Goal: Task Accomplishment & Management: Complete application form

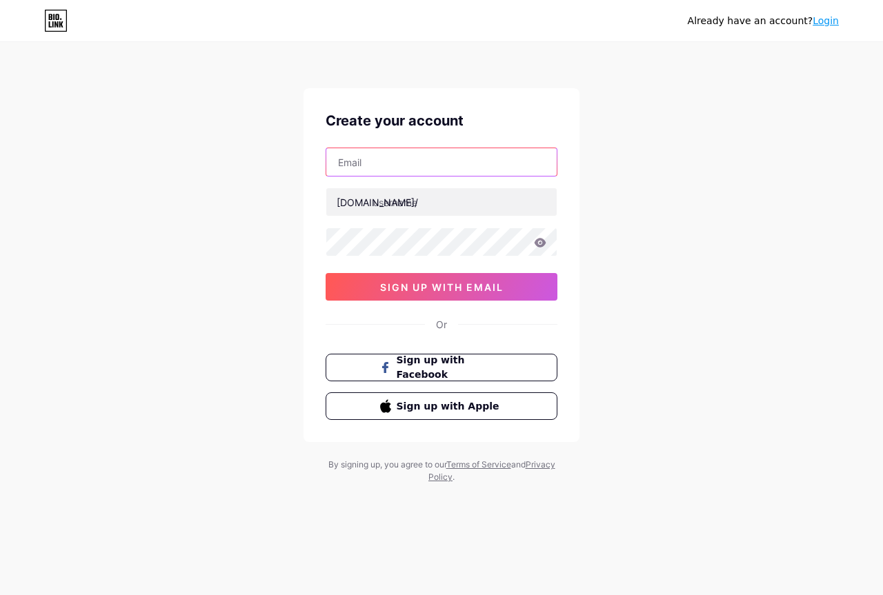
click at [397, 161] on input "text" at bounding box center [441, 162] width 230 height 28
type input "priviuspaschal25@gmail.com"
click at [387, 186] on div "priviuspaschal25@gmail.com bio.link/ 0cAFcWeA6QUzVT9eZ8b43USj_wZqqfUMduSVDr6OkE…" at bounding box center [442, 224] width 232 height 153
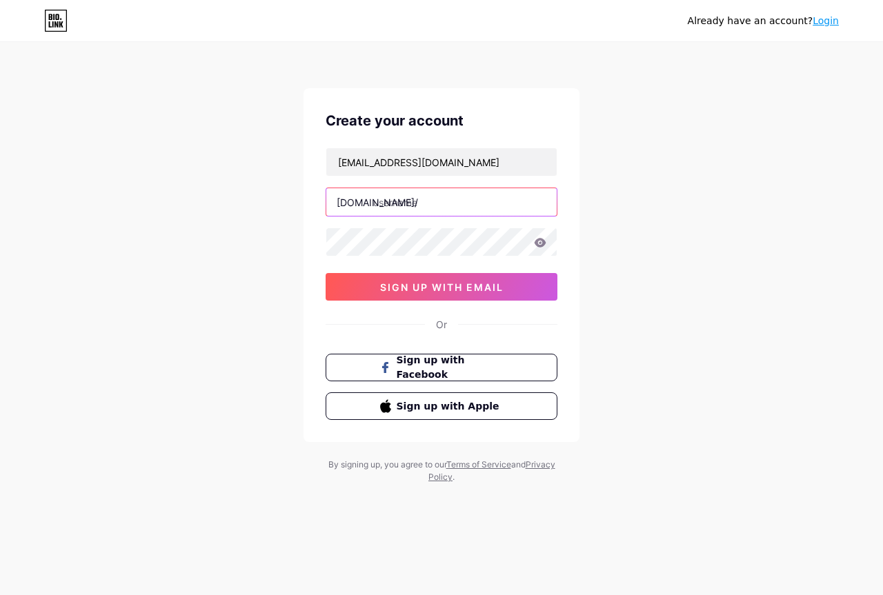
click at [388, 195] on input "text" at bounding box center [441, 202] width 230 height 28
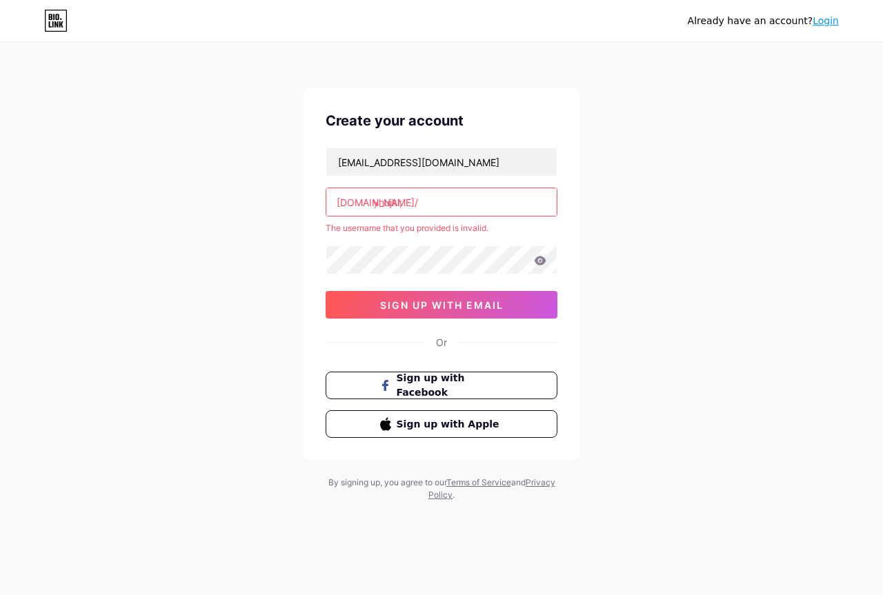
click at [430, 205] on input "yhujkl;" at bounding box center [441, 202] width 230 height 28
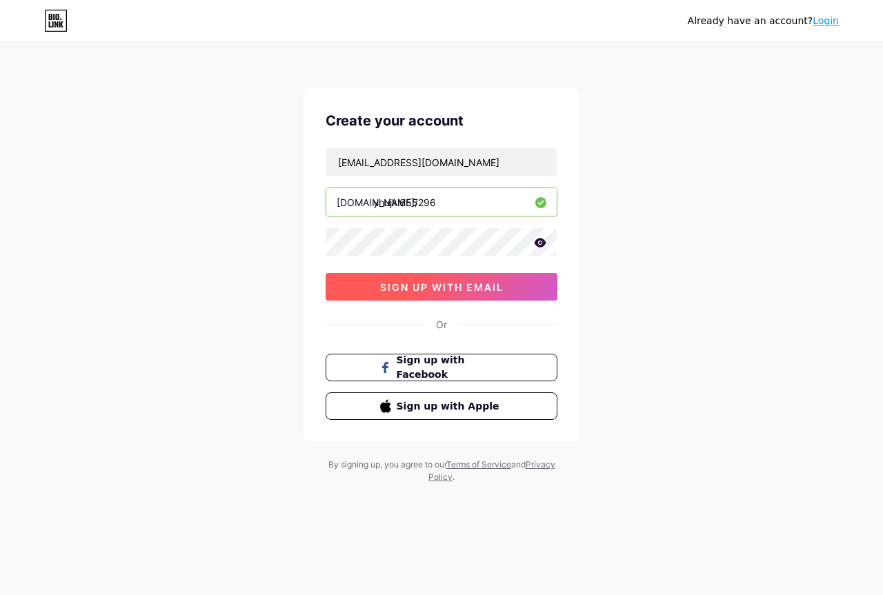
type input "yhujkl655296"
click at [388, 285] on span "sign up with email" at bounding box center [441, 287] width 123 height 12
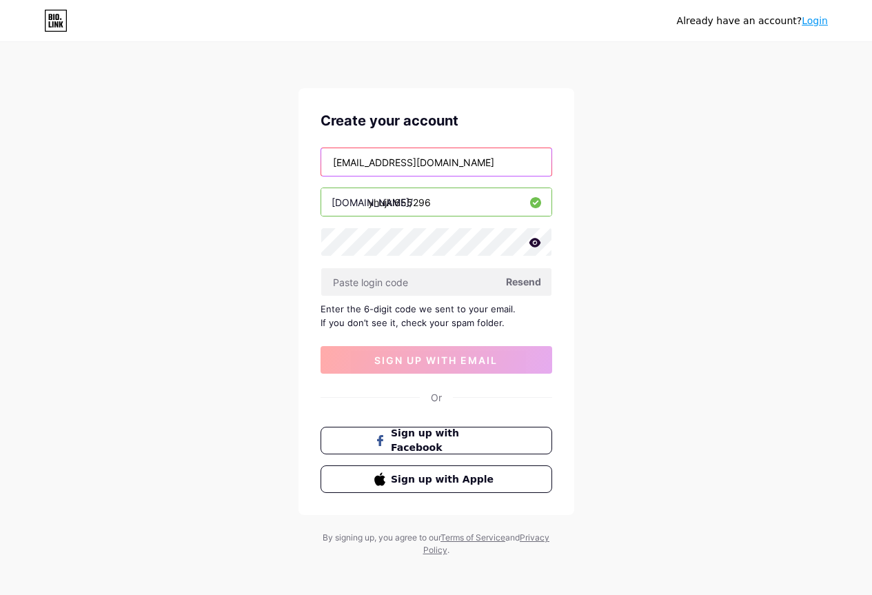
click at [395, 166] on input "priviuspaschal25@gmail.com" at bounding box center [436, 162] width 230 height 28
paste input "nemqb3zlhg@aakk"
type input "nemqb3zlhg@aakkmail.com"
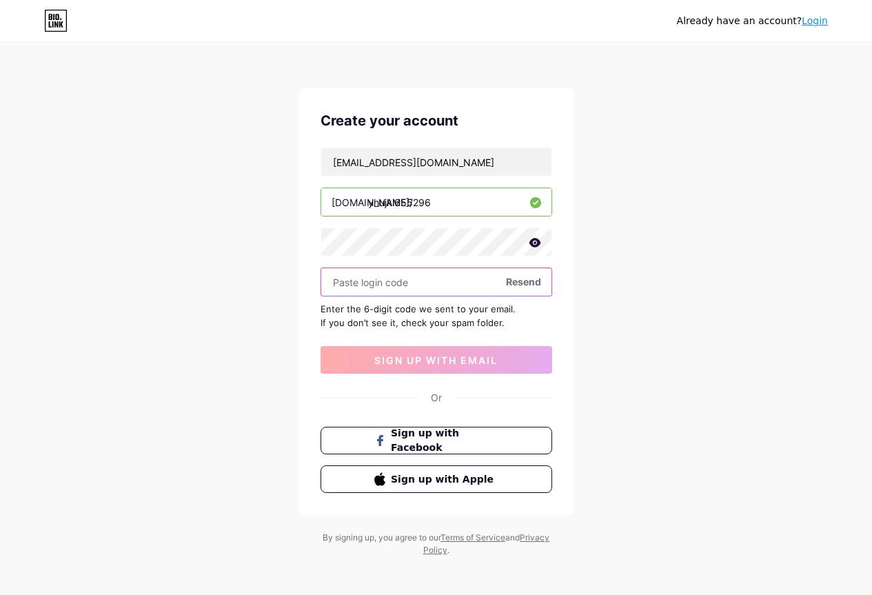
click at [408, 281] on input "text" at bounding box center [436, 282] width 230 height 28
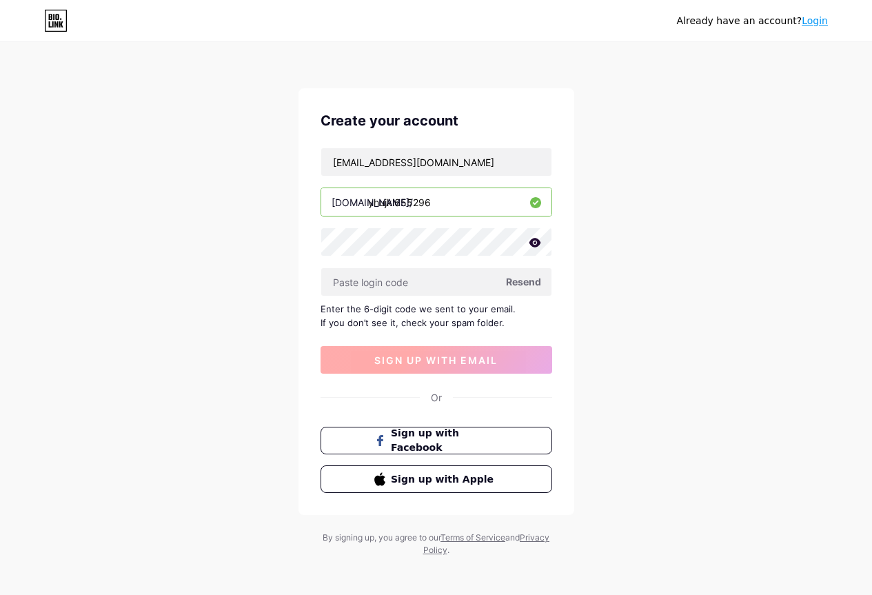
click at [416, 363] on span "sign up with email" at bounding box center [436, 361] width 123 height 12
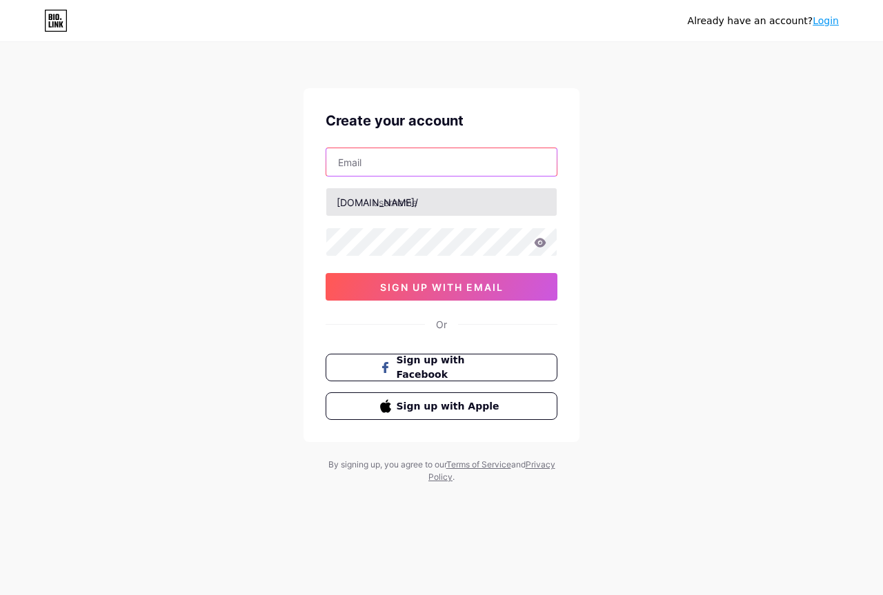
type input "[EMAIL_ADDRESS][DOMAIN_NAME]"
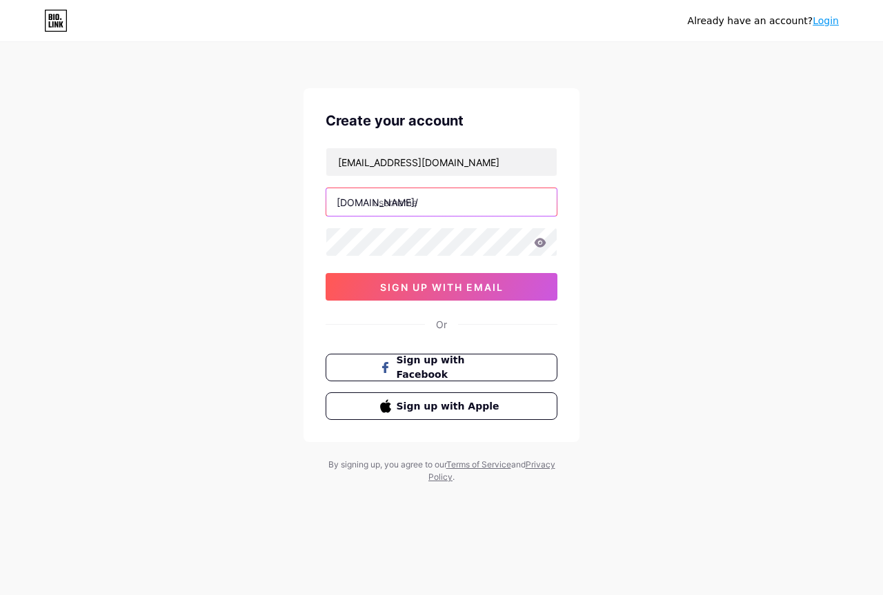
click at [396, 206] on input "text" at bounding box center [441, 202] width 230 height 28
type input "hkmhjnljnj"
click at [539, 243] on icon at bounding box center [541, 242] width 12 height 9
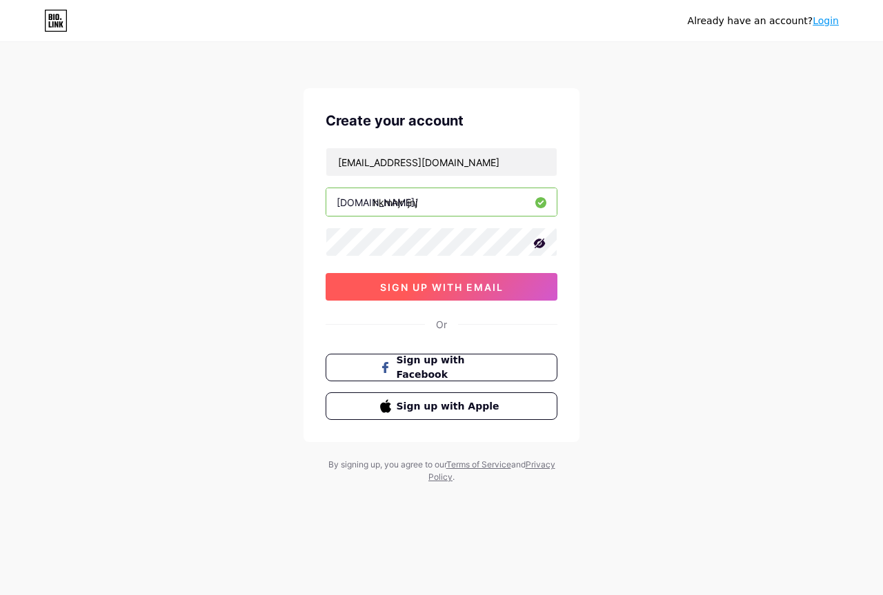
click at [426, 280] on button "sign up with email" at bounding box center [442, 287] width 232 height 28
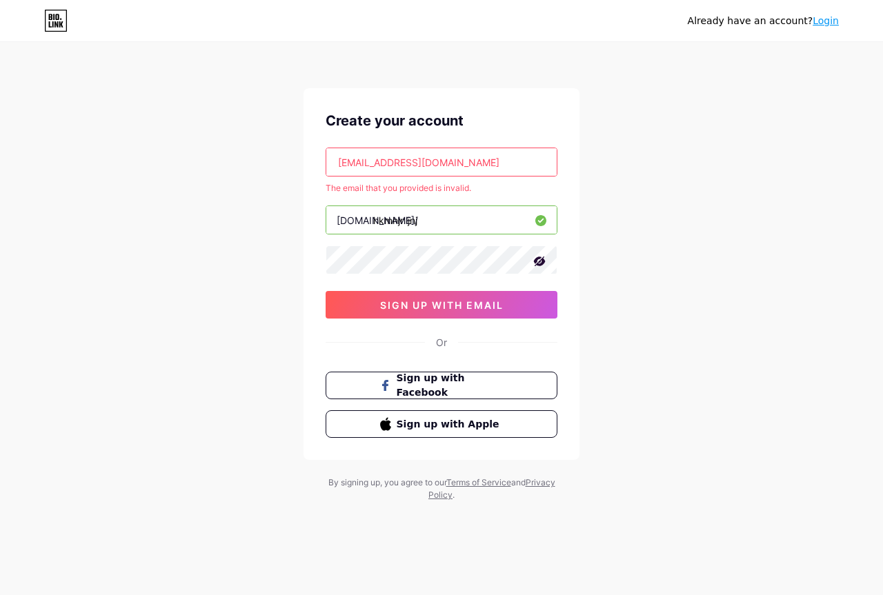
click at [421, 161] on input "[EMAIL_ADDRESS][DOMAIN_NAME]" at bounding box center [441, 162] width 230 height 28
click at [421, 161] on input "text" at bounding box center [441, 162] width 230 height 28
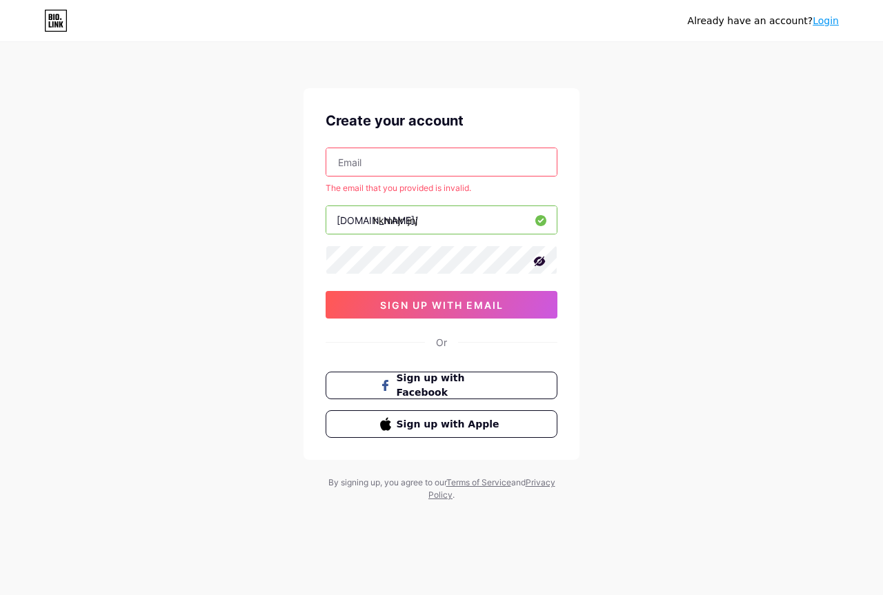
click at [421, 161] on input "text" at bounding box center [441, 162] width 230 height 28
drag, startPoint x: 241, startPoint y: 152, endPoint x: 323, endPoint y: 165, distance: 83.0
click at [241, 152] on div "Already have an account? Login Create your account The email that you provided …" at bounding box center [441, 273] width 883 height 546
click at [357, 162] on input "text" at bounding box center [441, 162] width 230 height 28
paste input "priviuspaschal25@gmail.com"
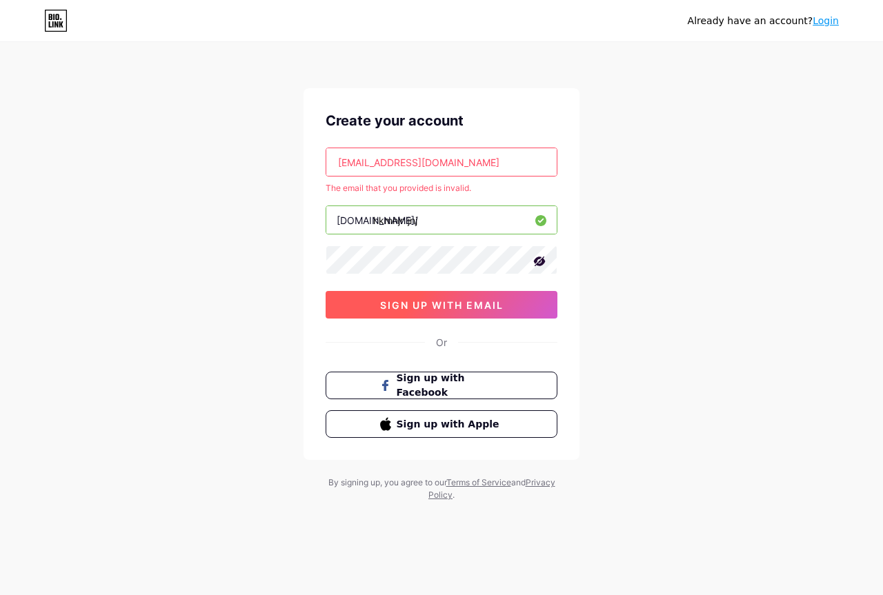
type input "priviuspaschal25@gmail.com"
click at [406, 308] on span "sign up with email" at bounding box center [441, 305] width 123 height 12
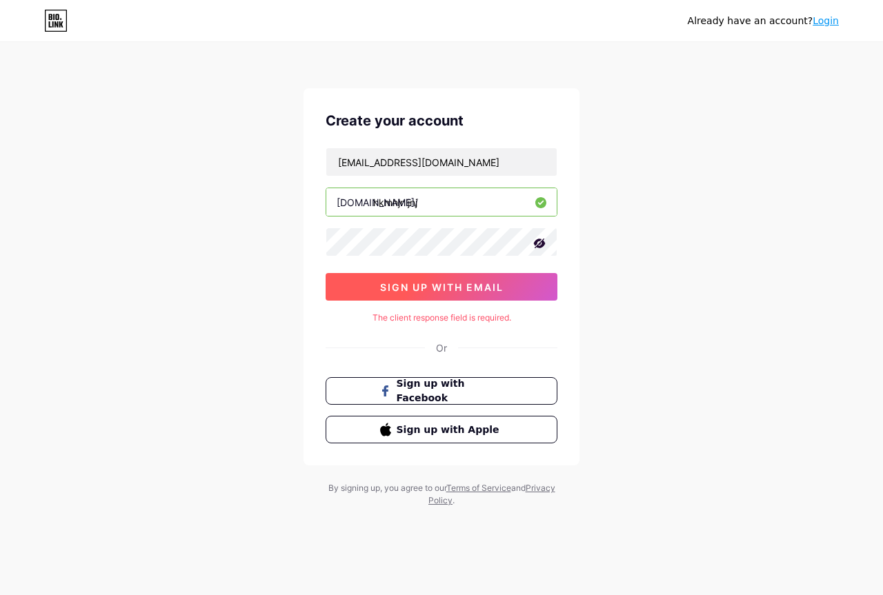
click at [452, 286] on span "sign up with email" at bounding box center [441, 287] width 123 height 12
click at [440, 394] on span "Sign up with Facebook" at bounding box center [450, 392] width 108 height 30
